Goal: Task Accomplishment & Management: Use online tool/utility

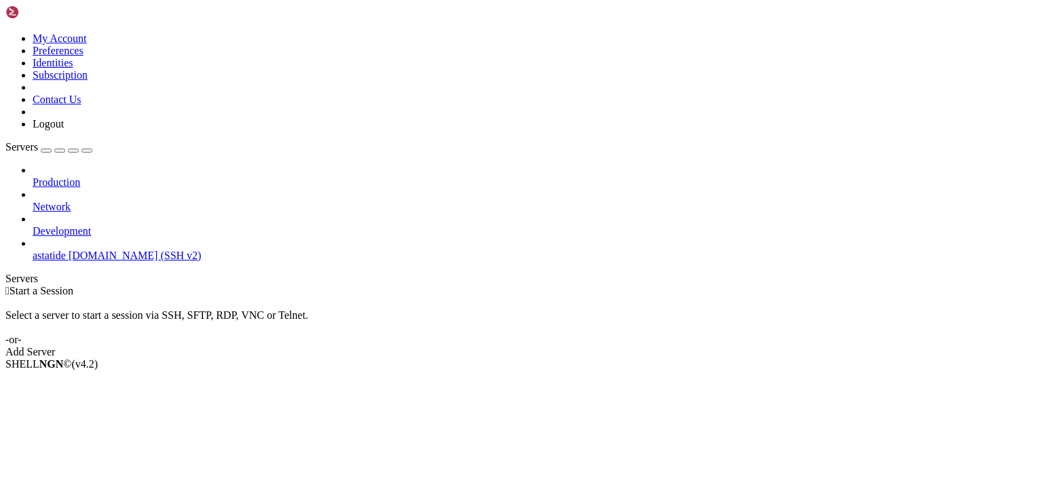
click at [612, 346] on div "Add Server" at bounding box center [521, 352] width 1032 height 12
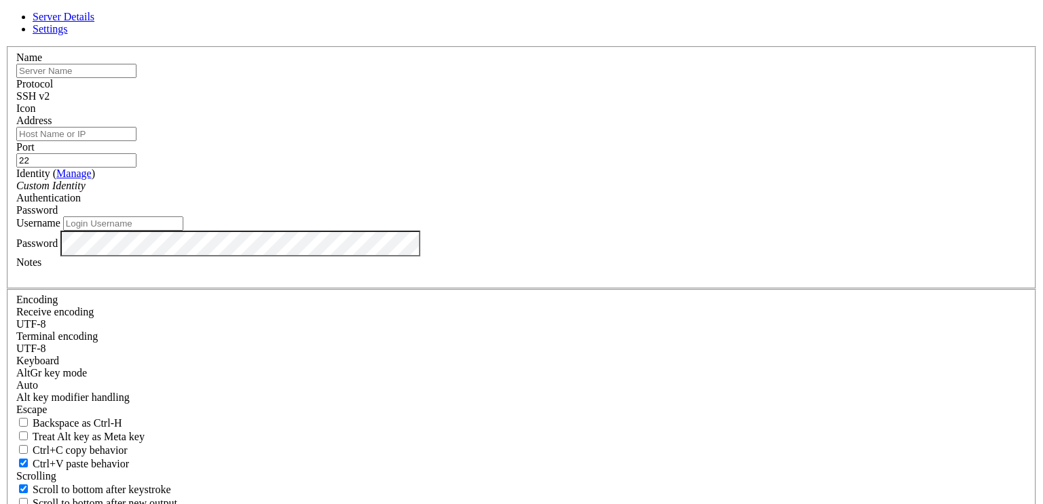
click at [5, 46] on icon at bounding box center [5, 46] width 0 height 0
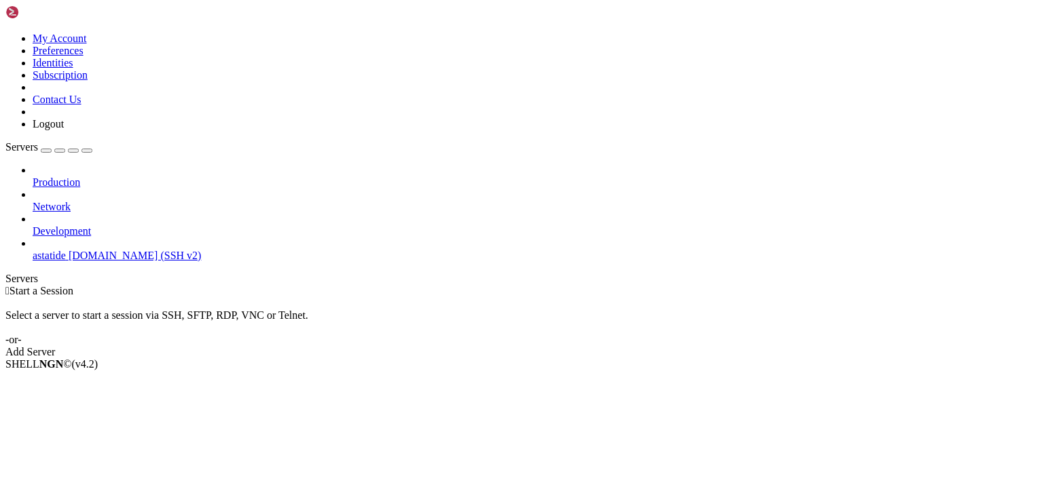
click at [69, 250] on span "[DOMAIN_NAME] (SSH v2)" at bounding box center [135, 256] width 133 height 12
click at [33, 250] on icon at bounding box center [33, 250] width 0 height 0
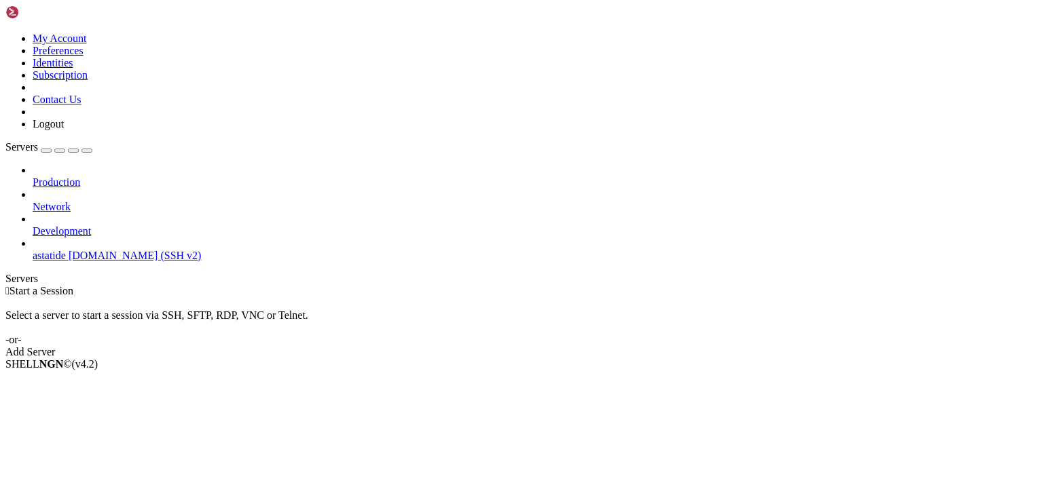
click at [33, 250] on icon at bounding box center [33, 250] width 0 height 0
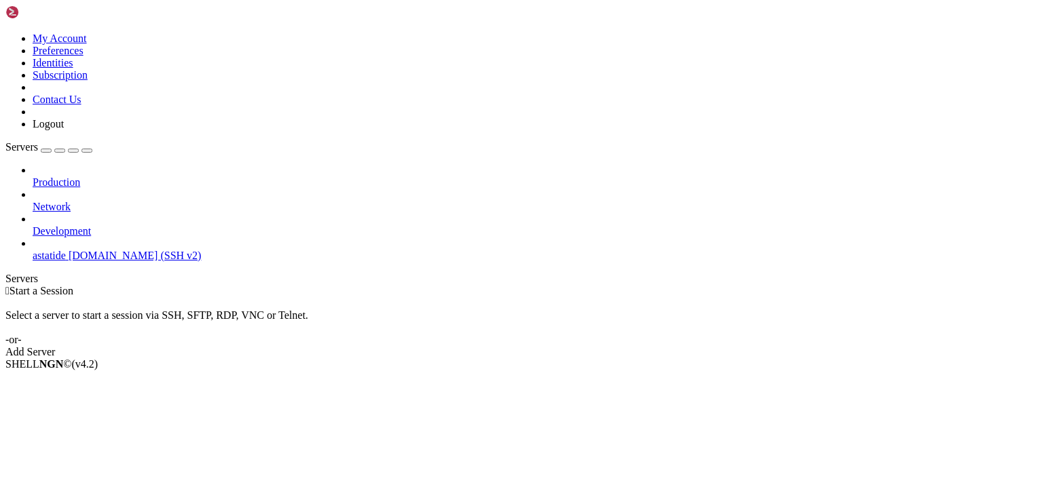
click at [33, 250] on icon at bounding box center [33, 250] width 0 height 0
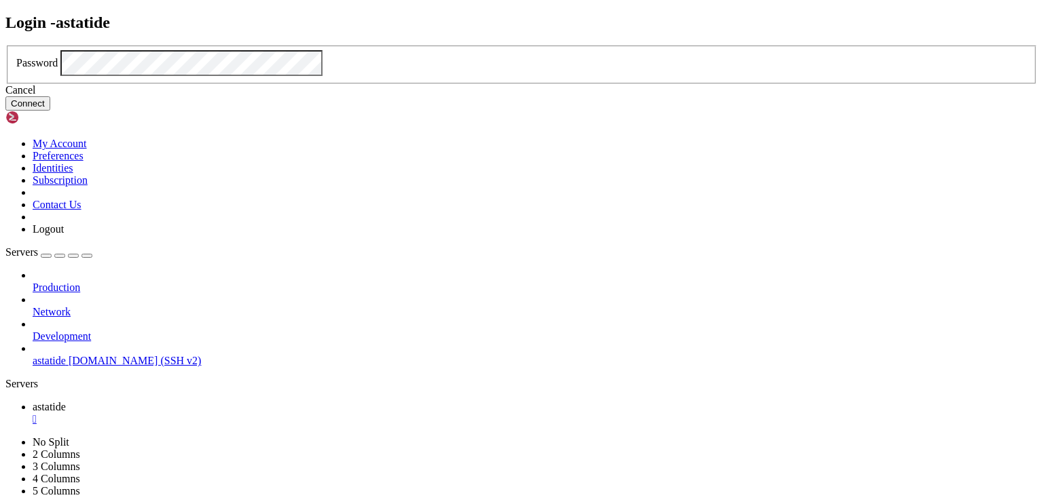
click at [50, 111] on button "Connect" at bounding box center [27, 103] width 45 height 14
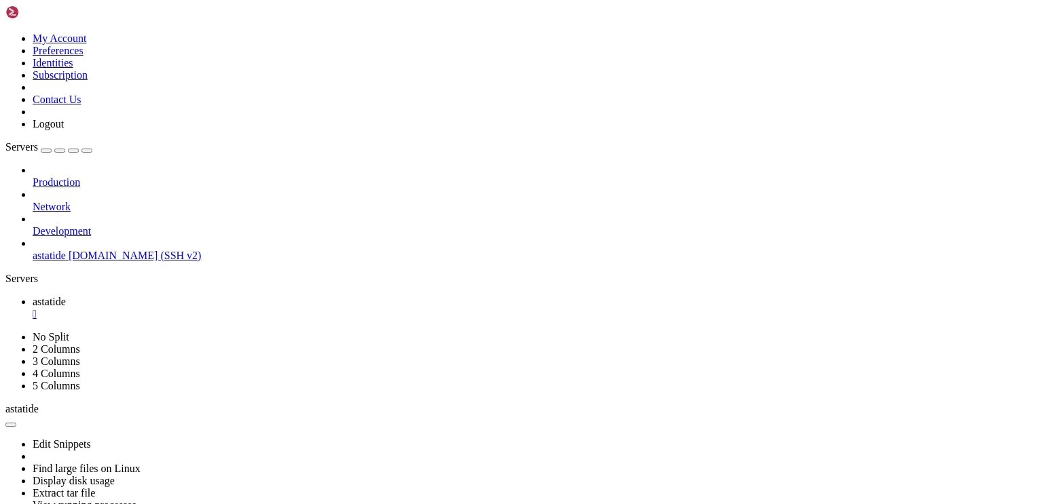
drag, startPoint x: 319, startPoint y: 952, endPoint x: 43, endPoint y: 954, distance: 275.6
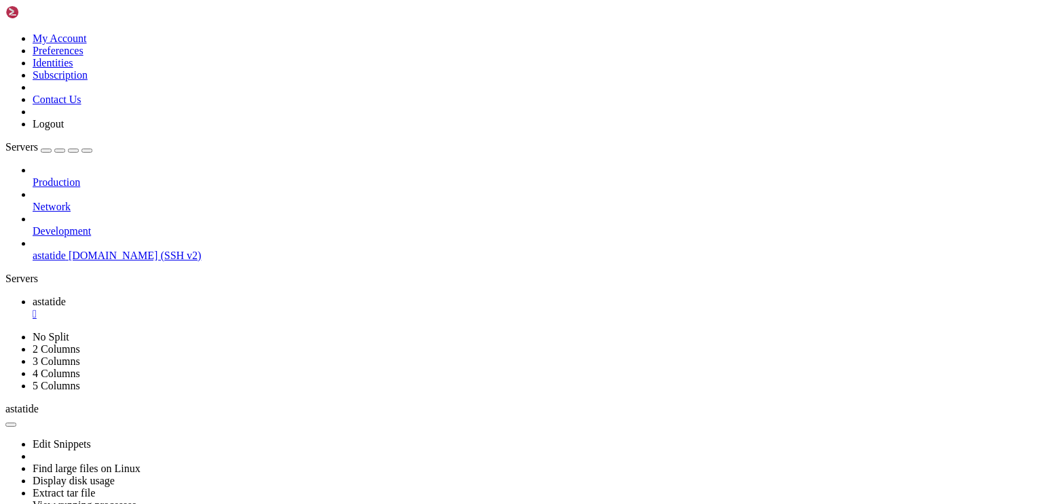
drag, startPoint x: 312, startPoint y: 939, endPoint x: 12, endPoint y: 937, distance: 299.3
copy x-row "bash: xmalloc: locale.c:90: cannot allocate 18 bytes"
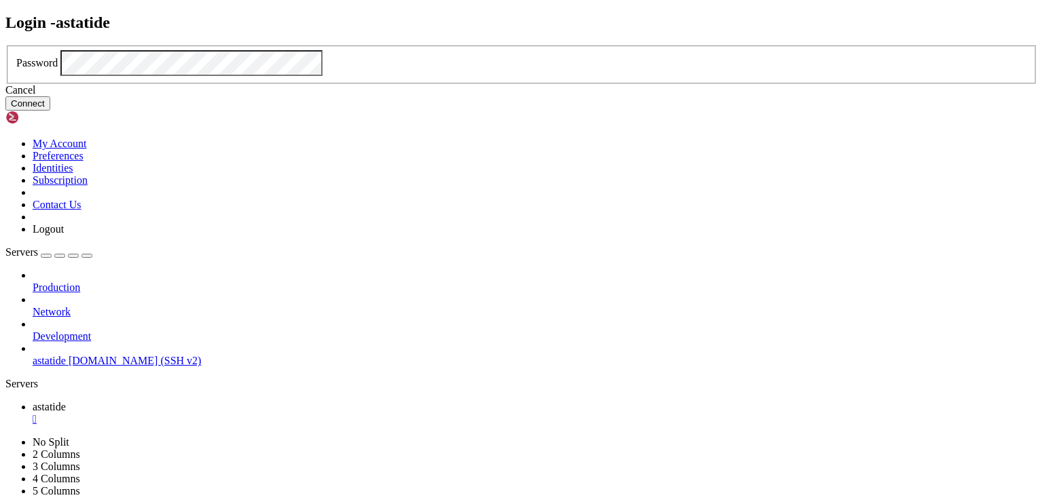
click at [50, 111] on button "Connect" at bounding box center [27, 103] width 45 height 14
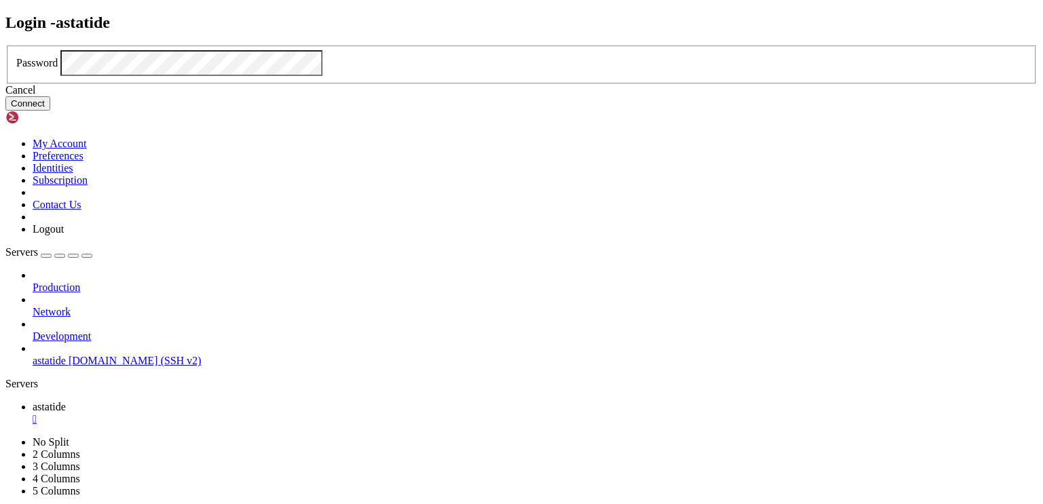
click at [50, 111] on button "Connect" at bounding box center [27, 103] width 45 height 14
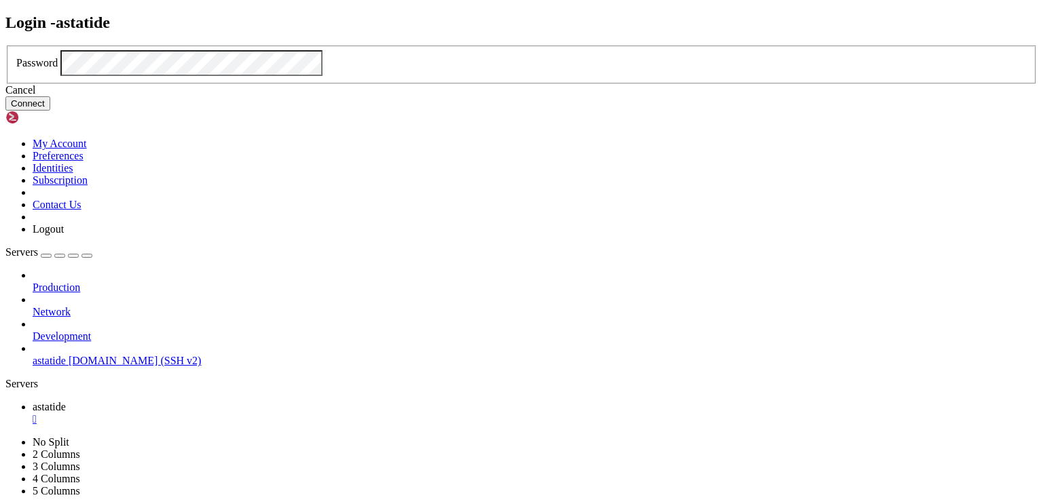
click at [50, 111] on button "Connect" at bounding box center [27, 103] width 45 height 14
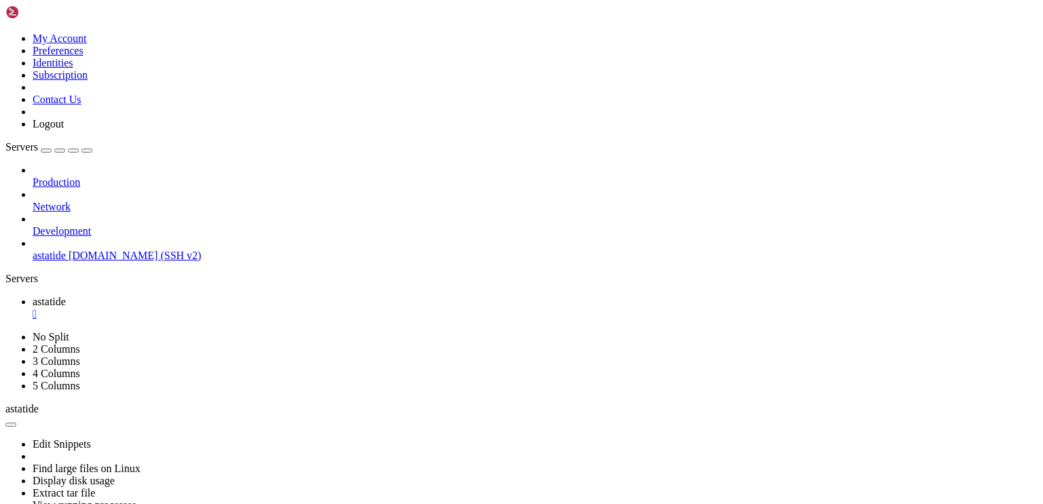
scroll to position [1710, 0]
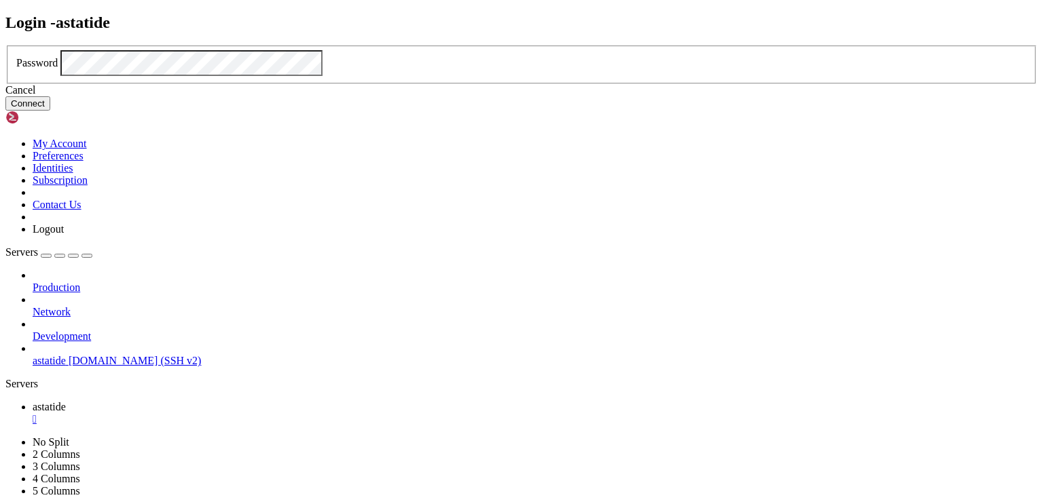
click at [50, 111] on button "Connect" at bounding box center [27, 103] width 45 height 14
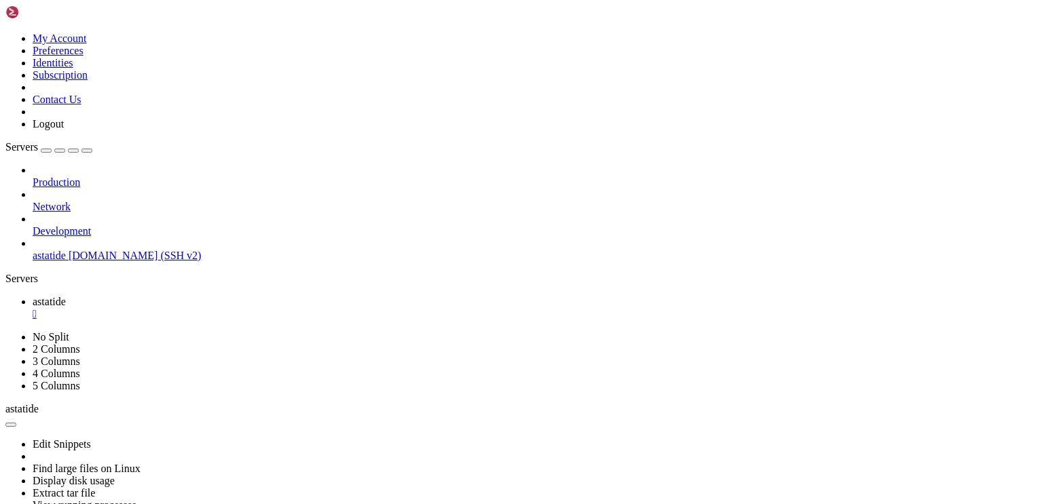
scroll to position [18404, 0]
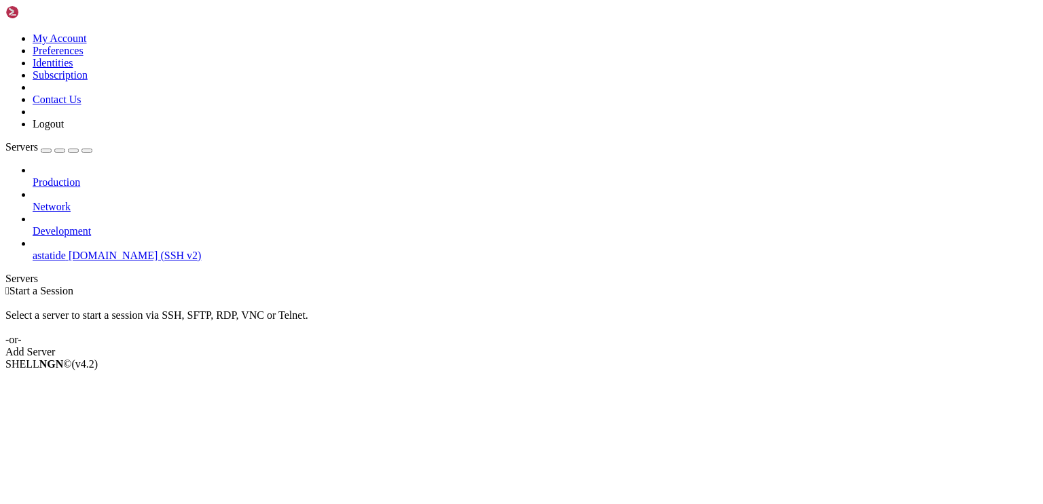
click at [66, 250] on span "astatide" at bounding box center [49, 256] width 33 height 12
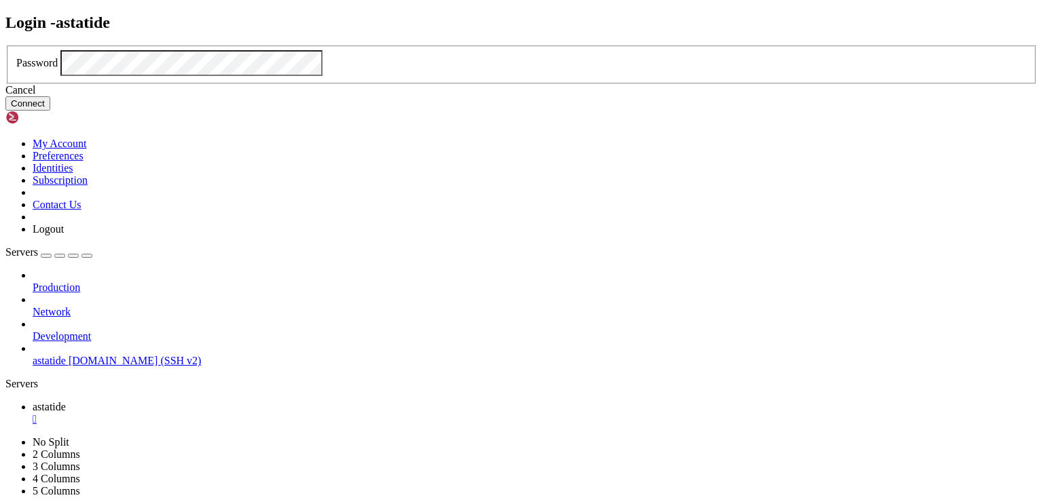
click at [50, 111] on button "Connect" at bounding box center [27, 103] width 45 height 14
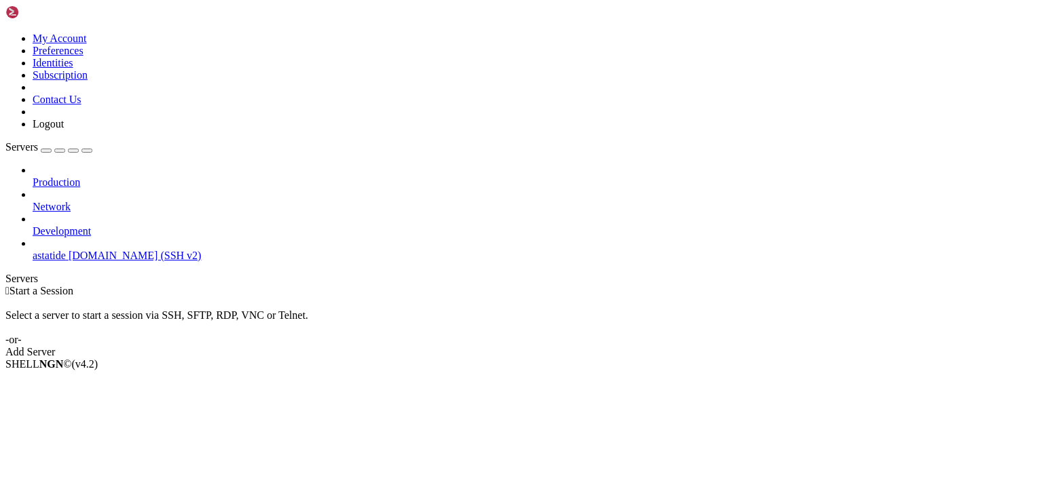
click at [83, 250] on span "[DOMAIN_NAME] (SSH v2)" at bounding box center [135, 256] width 133 height 12
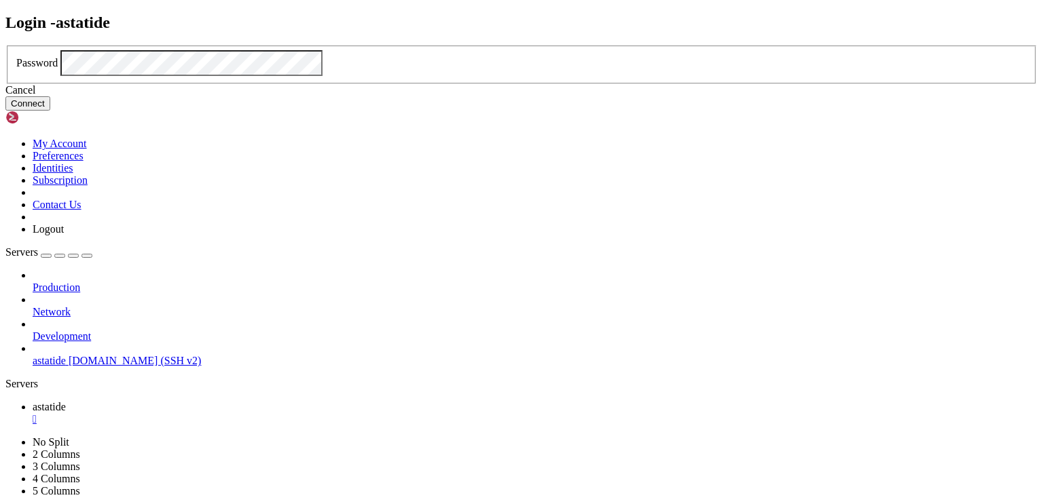
click at [50, 111] on button "Connect" at bounding box center [27, 103] width 45 height 14
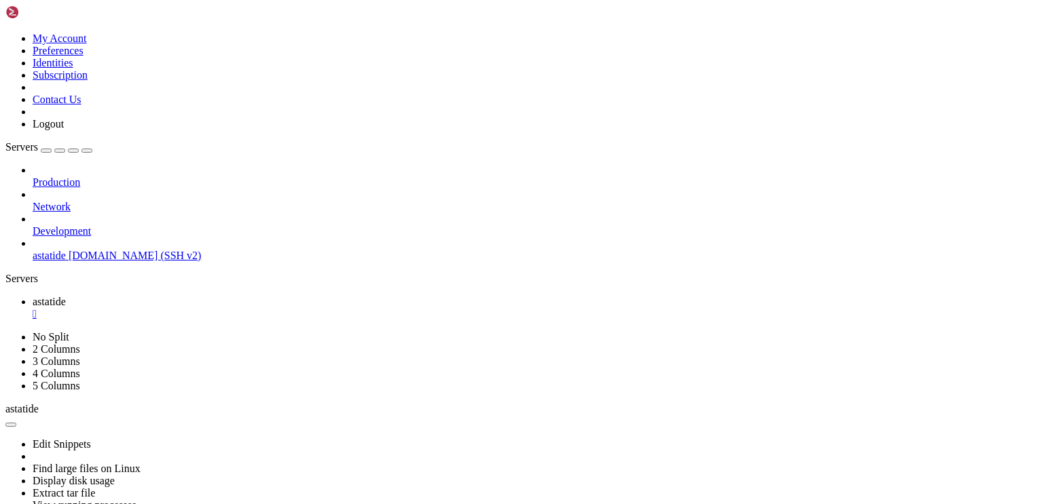
drag, startPoint x: 357, startPoint y: 664, endPoint x: 442, endPoint y: 650, distance: 86.0
drag, startPoint x: 445, startPoint y: 653, endPoint x: 268, endPoint y: 716, distance: 188.1
drag, startPoint x: 243, startPoint y: 562, endPoint x: 232, endPoint y: 626, distance: 65.4
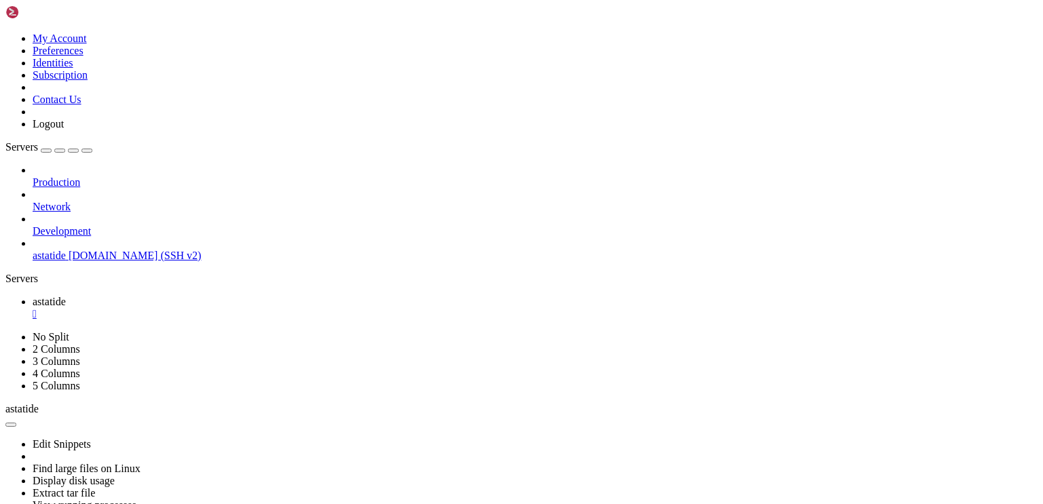
drag, startPoint x: 198, startPoint y: 979, endPoint x: 225, endPoint y: 976, distance: 27.3
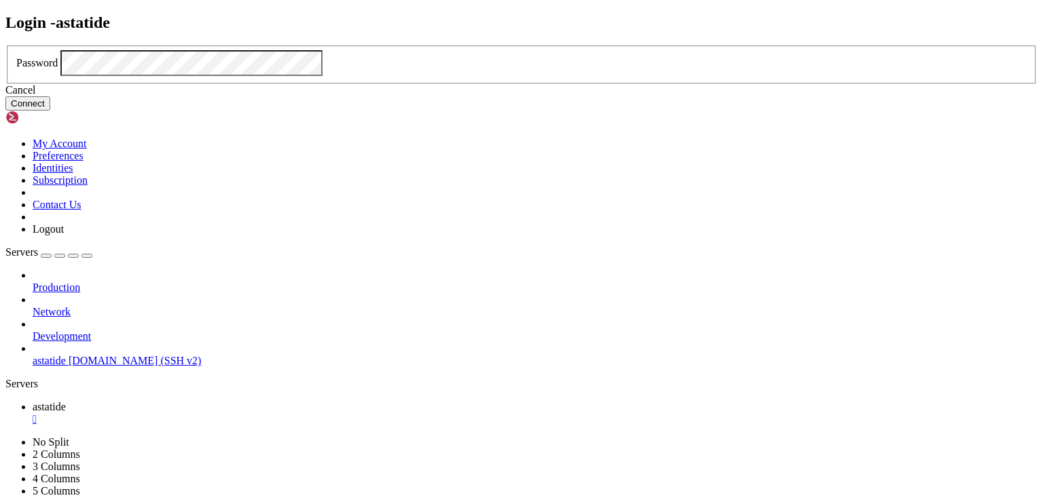
click at [50, 111] on button "Connect" at bounding box center [27, 103] width 45 height 14
